Goal: Use online tool/utility: Utilize a website feature to perform a specific function

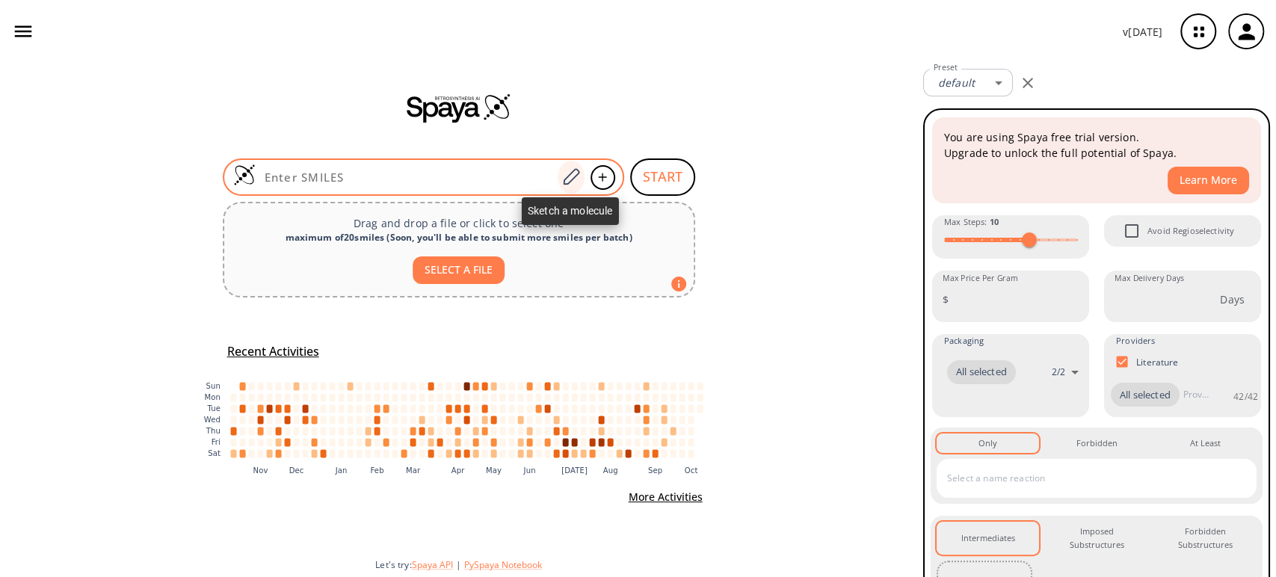
click at [568, 181] on icon at bounding box center [571, 176] width 20 height 19
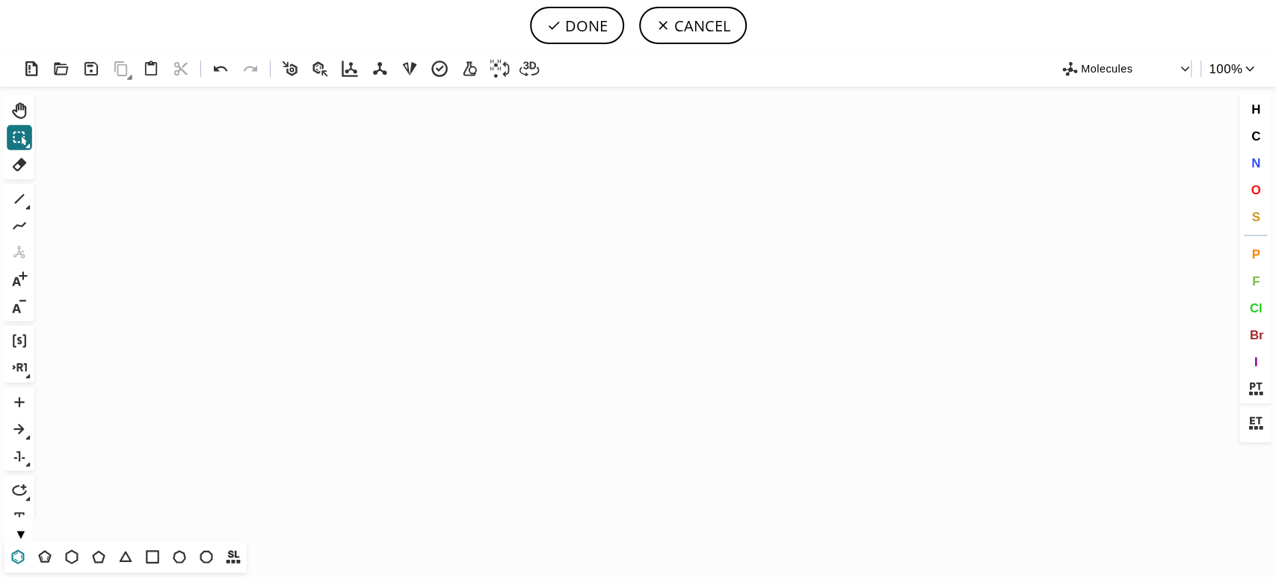
click at [16, 559] on icon at bounding box center [17, 556] width 19 height 19
click at [458, 307] on icon "Created with [PERSON_NAME] 2.3.0" at bounding box center [638, 314] width 1196 height 455
click at [24, 203] on icon at bounding box center [19, 198] width 19 height 19
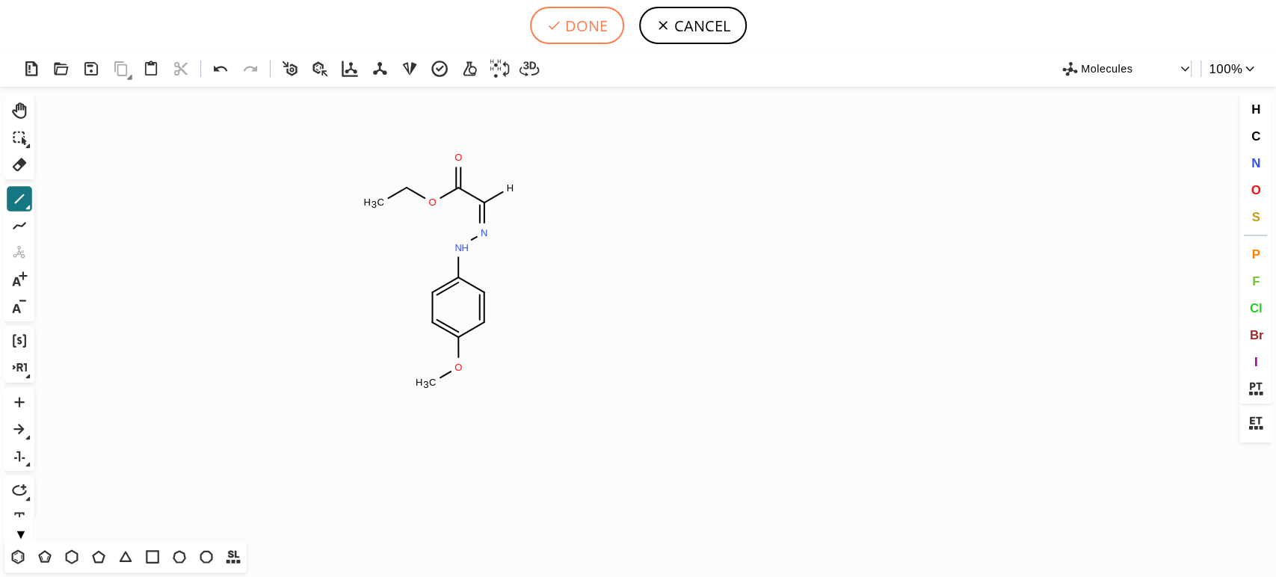
click at [606, 18] on button "DONE" at bounding box center [577, 25] width 94 height 37
type input "C1C=C(OC)C=CC=1N/N=C(\C(OCC)=O)/[H]"
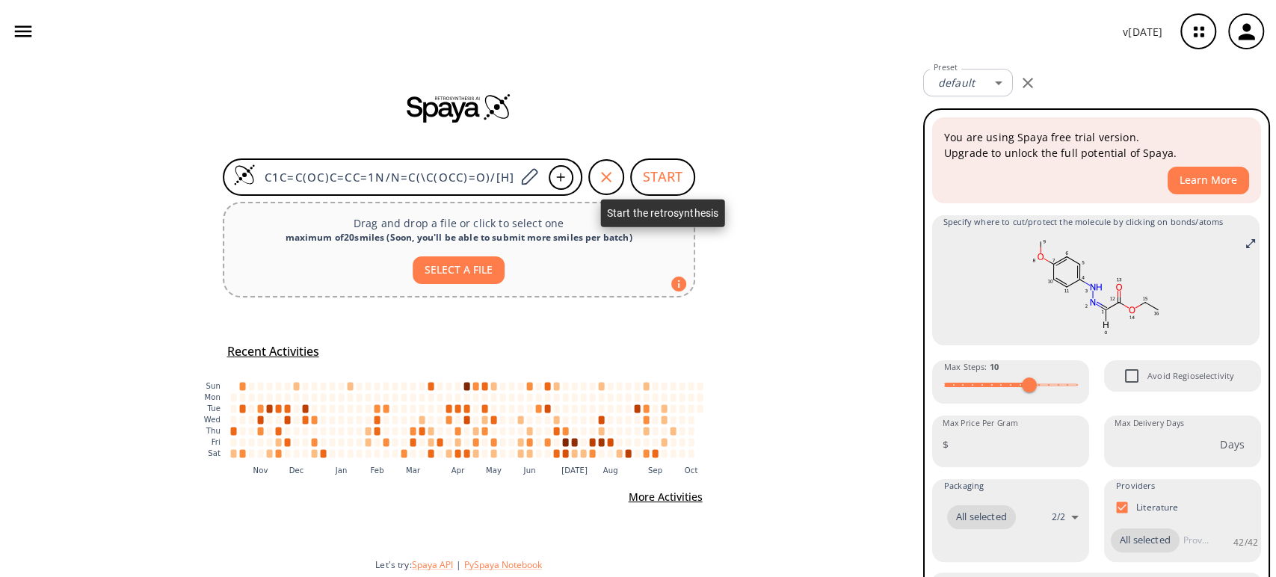
click at [688, 165] on button "START" at bounding box center [662, 177] width 65 height 37
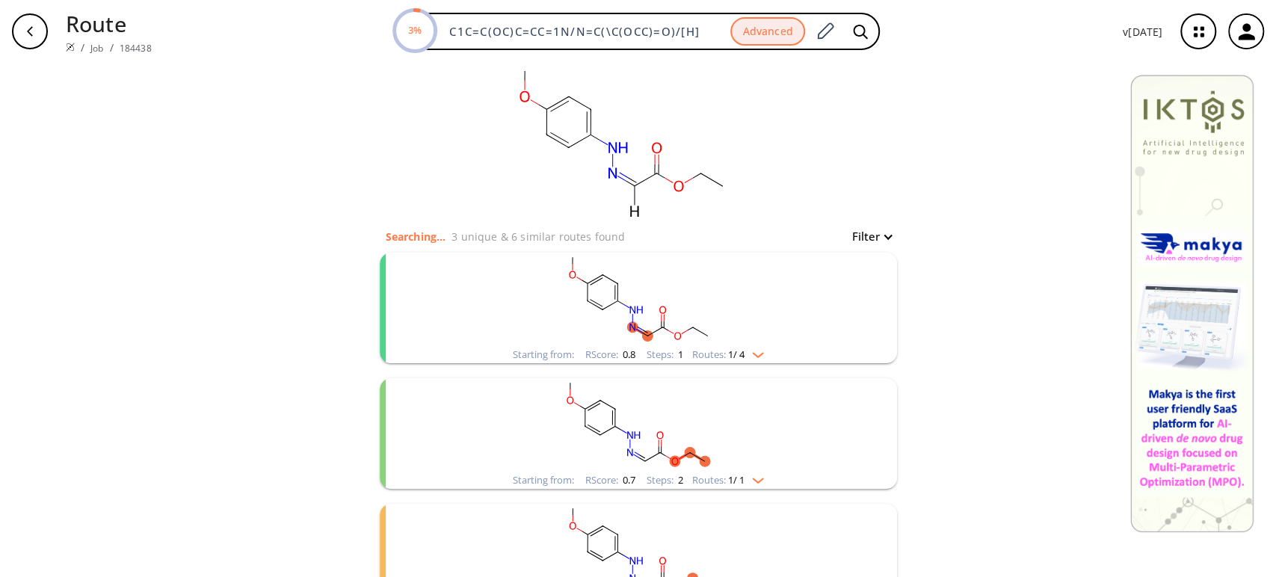
click at [670, 314] on rect "clusters" at bounding box center [638, 299] width 389 height 93
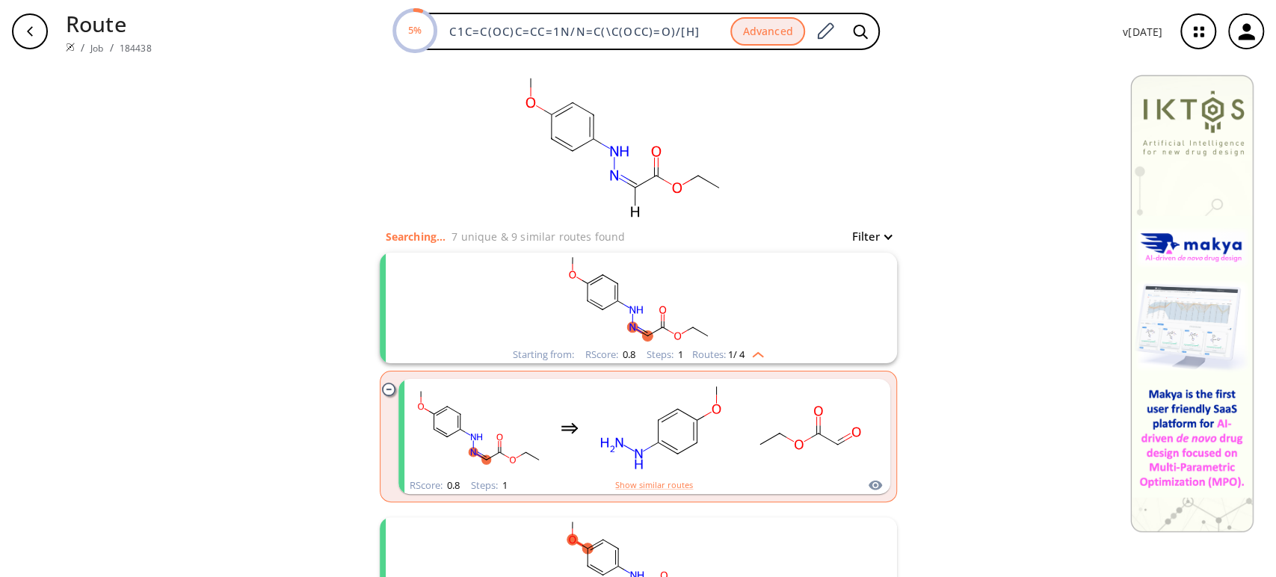
click at [644, 280] on rect "clusters" at bounding box center [638, 299] width 389 height 93
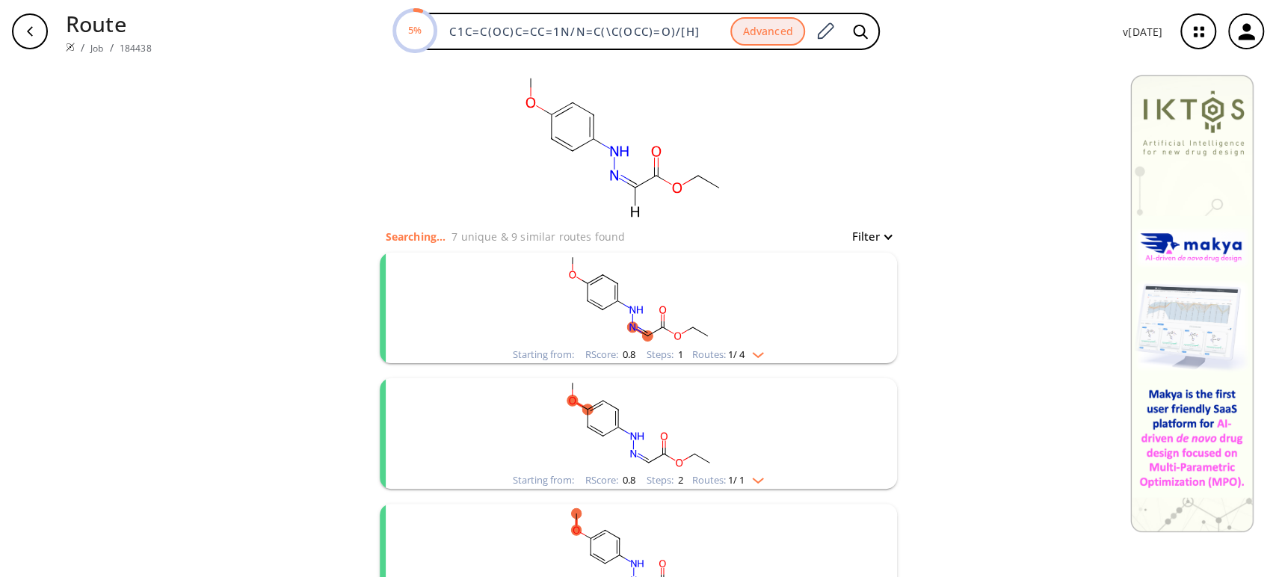
click at [658, 292] on rect "clusters" at bounding box center [638, 299] width 389 height 93
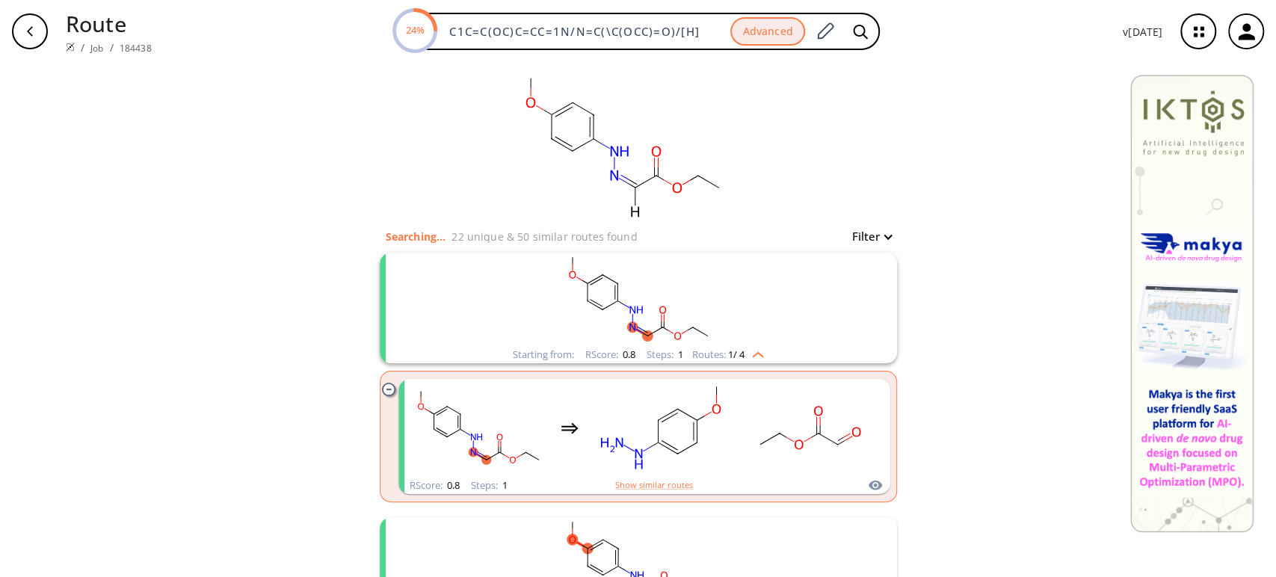
click at [662, 311] on rect "clusters" at bounding box center [638, 299] width 389 height 93
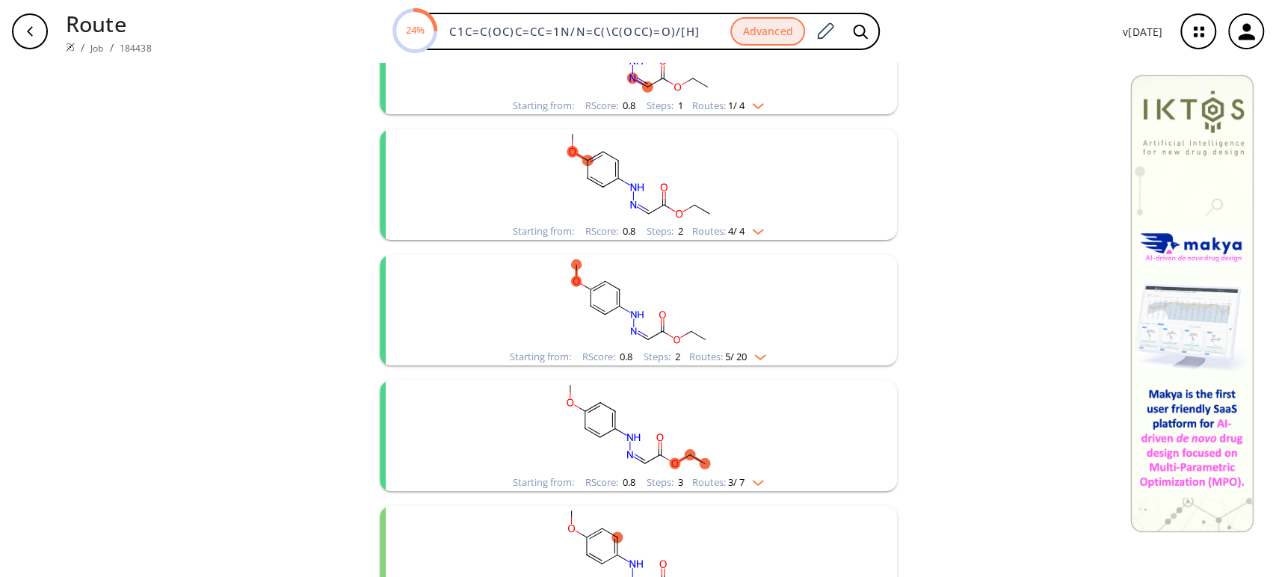
scroll to position [415, 0]
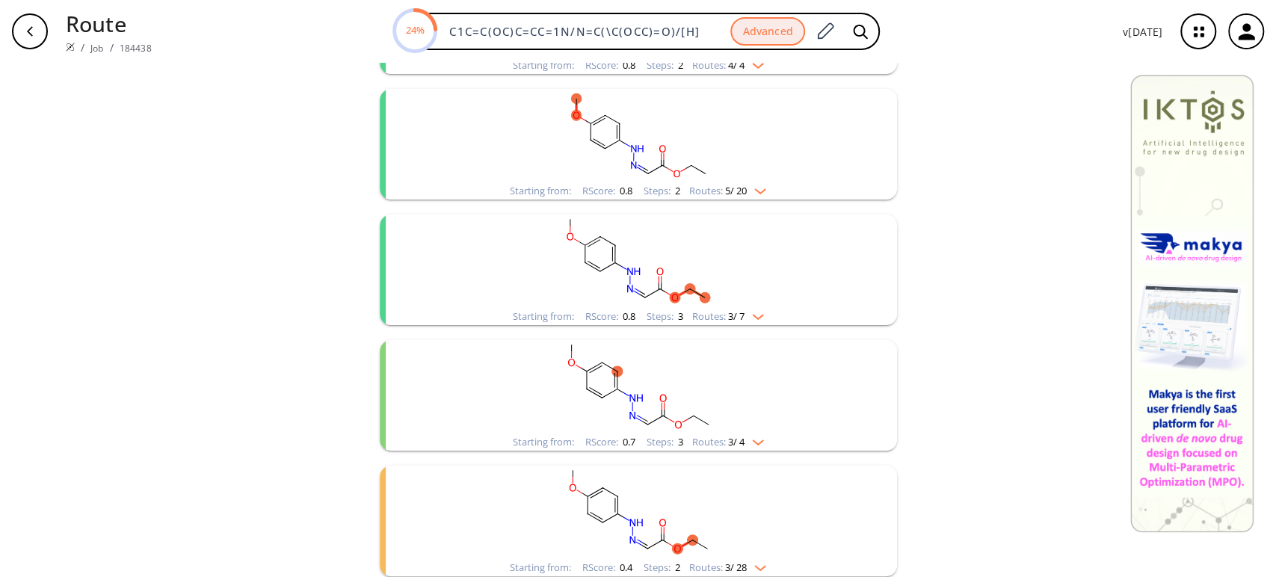
click at [666, 256] on rect "clusters" at bounding box center [638, 261] width 389 height 93
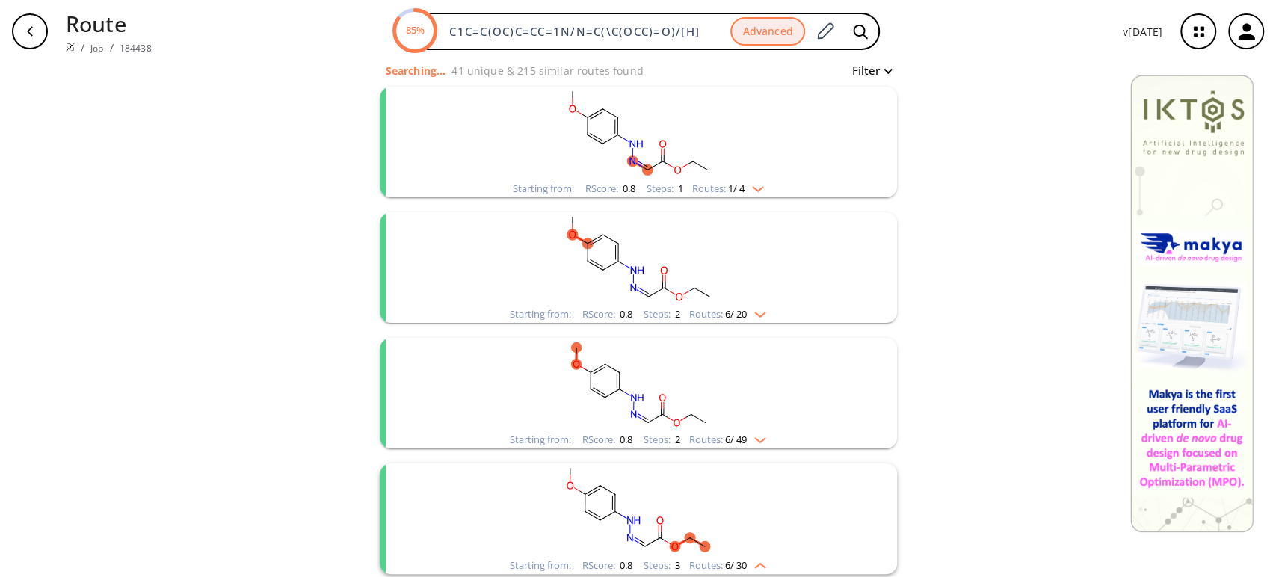
scroll to position [0, 0]
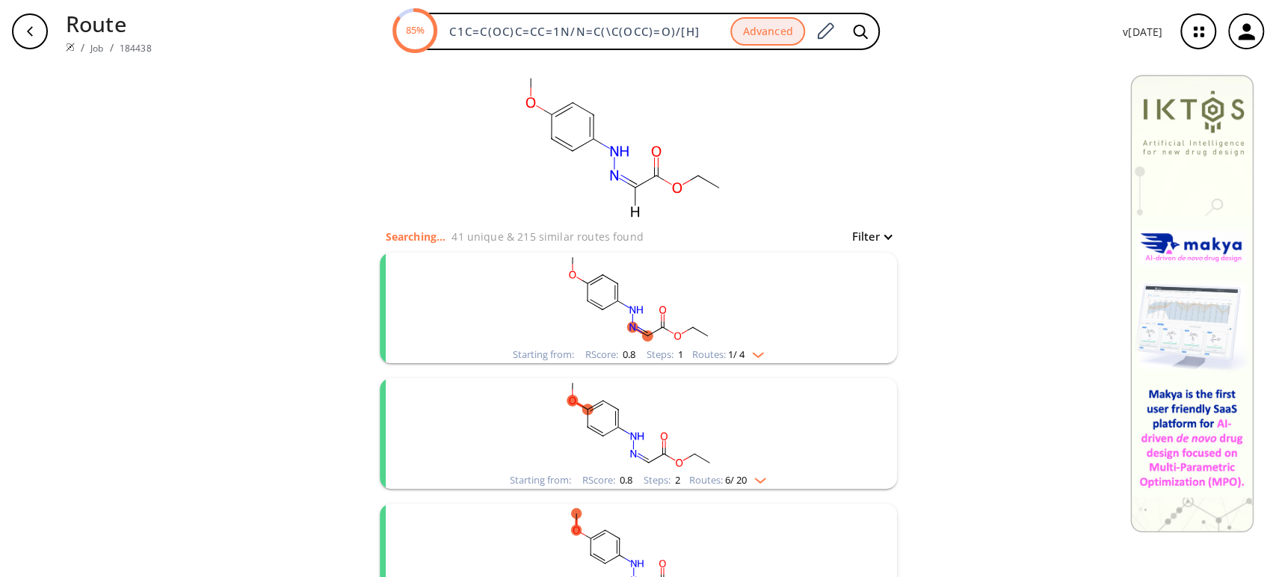
click at [676, 288] on rect "clusters" at bounding box center [638, 299] width 389 height 93
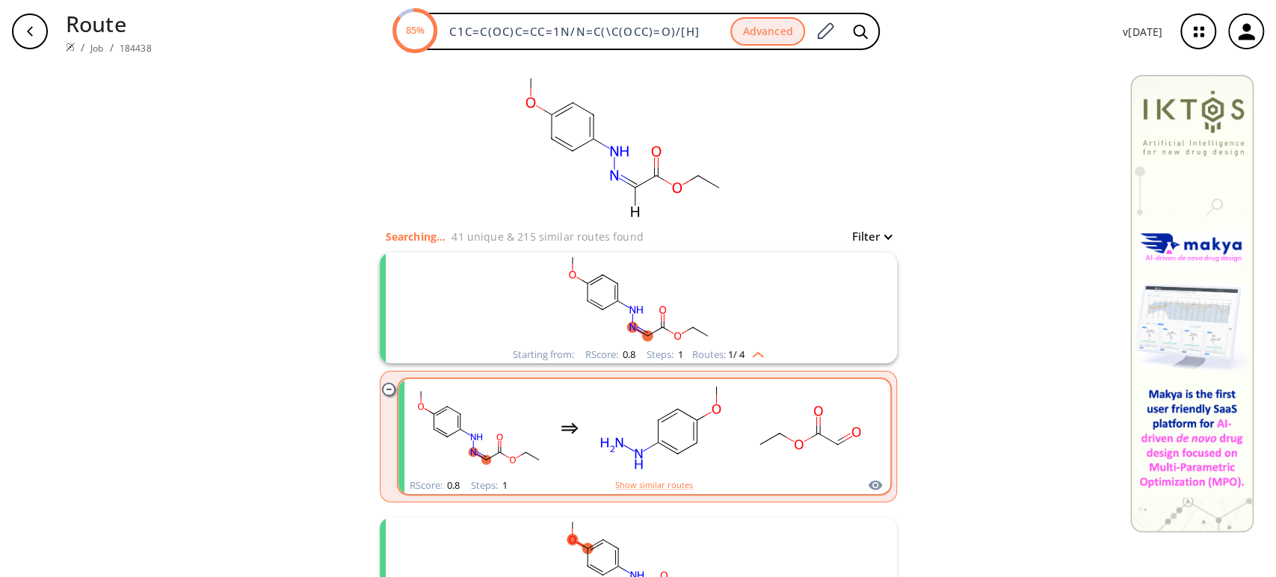
click at [712, 433] on rect "clusters" at bounding box center [661, 427] width 135 height 93
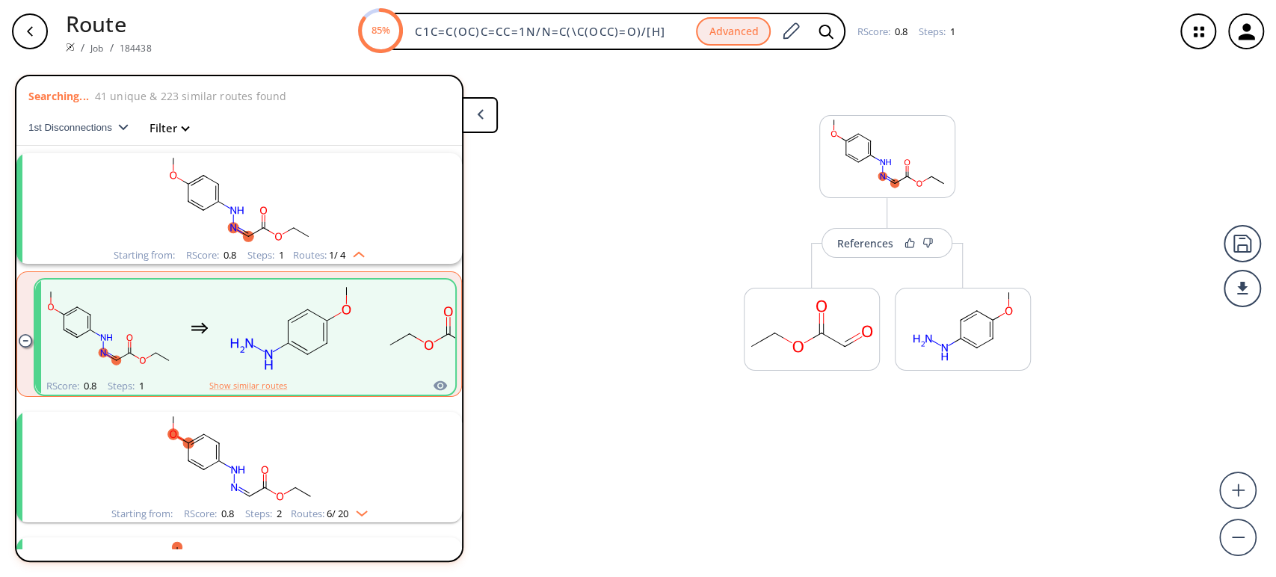
scroll to position [33, 0]
